Goal: Information Seeking & Learning: Learn about a topic

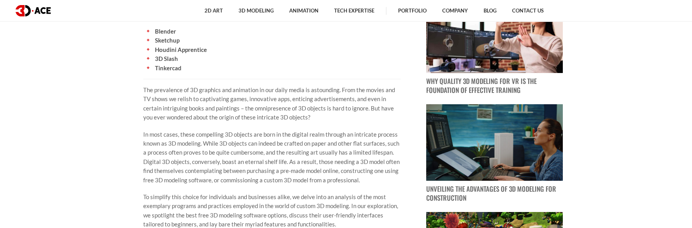
scroll to position [234, 0]
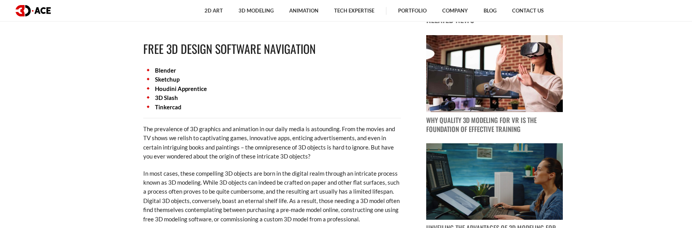
click at [167, 97] on link "3D Slash" at bounding box center [166, 97] width 23 height 7
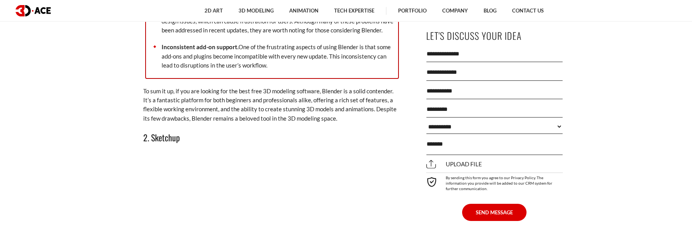
scroll to position [1307, 0]
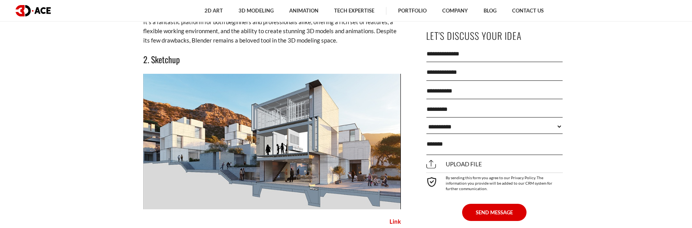
click at [310, 119] on img at bounding box center [272, 142] width 258 height 136
click at [340, 139] on img at bounding box center [272, 142] width 258 height 136
click at [430, 162] on span "Upload file" at bounding box center [454, 164] width 56 height 7
click at [0, 0] on input "Upload file" at bounding box center [0, 0] width 0 height 0
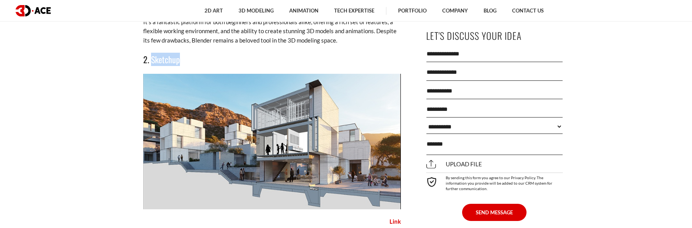
drag, startPoint x: 150, startPoint y: 50, endPoint x: 179, endPoint y: 50, distance: 28.5
click at [179, 53] on h3 "2. Sketchup" at bounding box center [272, 59] width 258 height 13
copy h3 "Sketchup"
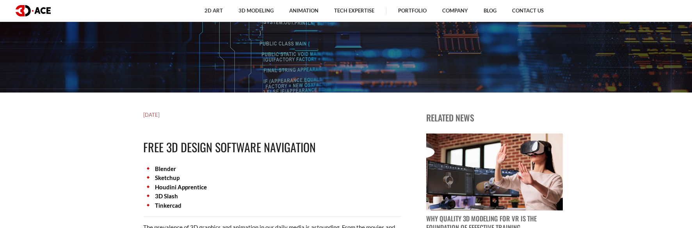
scroll to position [175, 0]
